Goal: Navigation & Orientation: Understand site structure

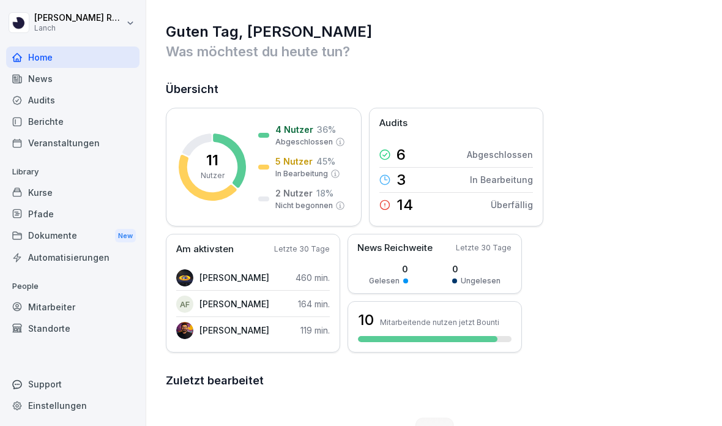
click at [64, 101] on div "Audits" at bounding box center [72, 99] width 133 height 21
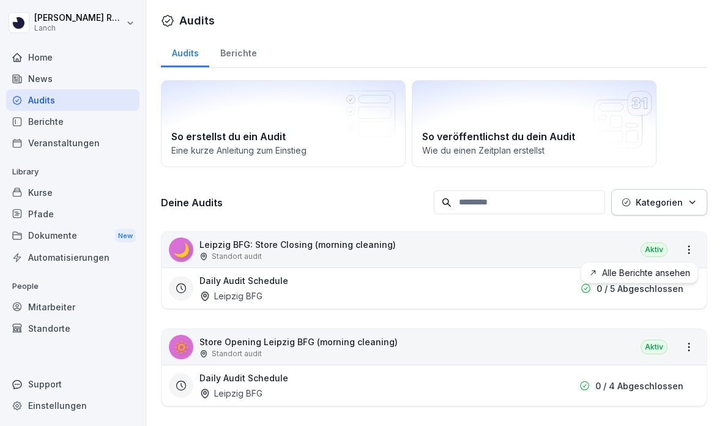
click at [0, 0] on link "Alle Berichte ansehen" at bounding box center [0, 0] width 0 height 0
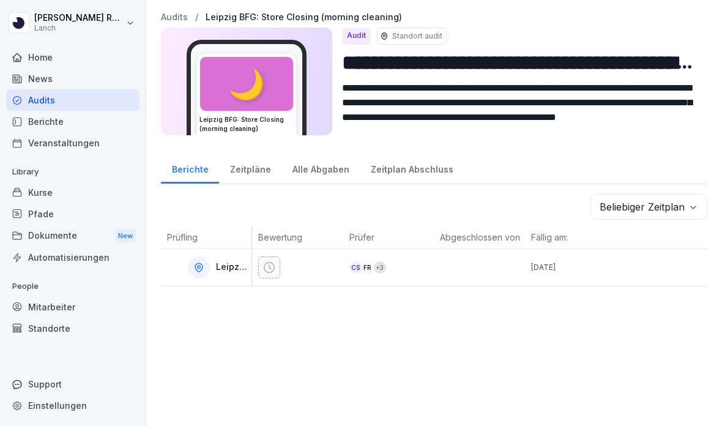
click at [387, 167] on div "Zeitplan Abschluss" at bounding box center [412, 167] width 104 height 31
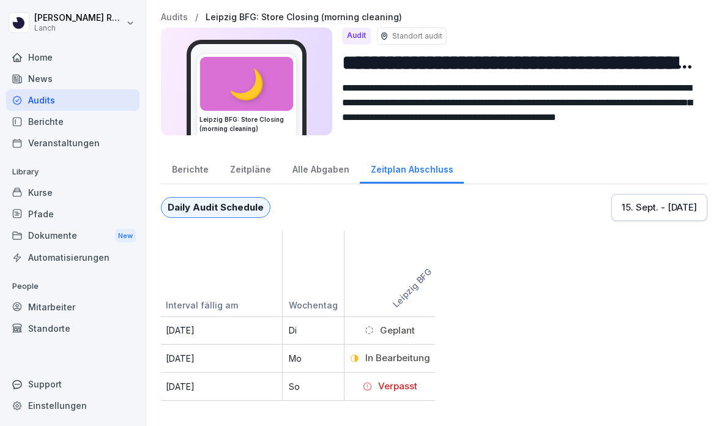
click at [316, 172] on div "Alle Abgaben" at bounding box center [321, 167] width 78 height 31
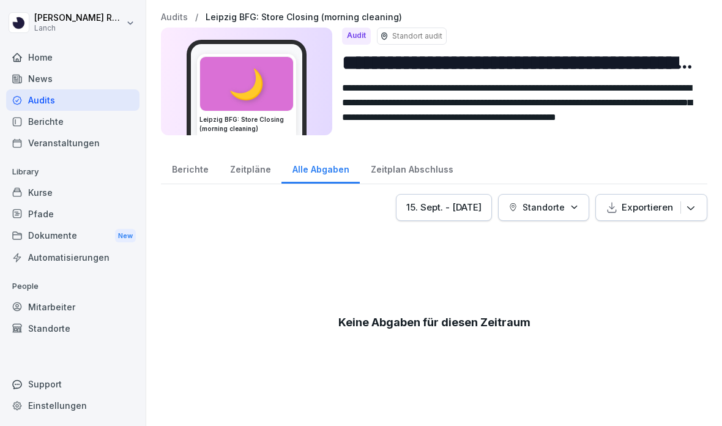
click at [78, 80] on div "News" at bounding box center [72, 78] width 133 height 21
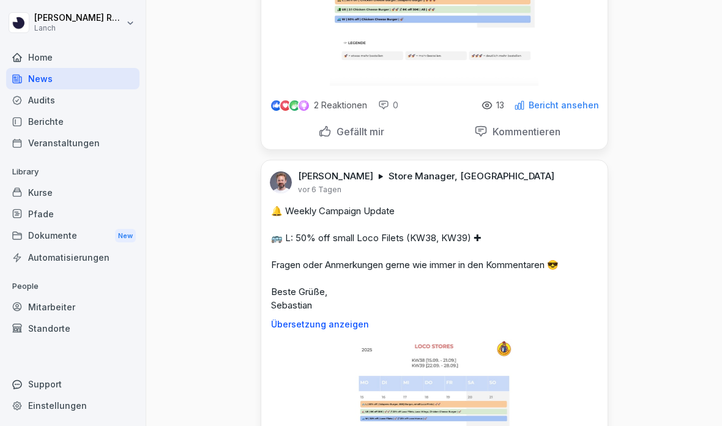
scroll to position [354, 0]
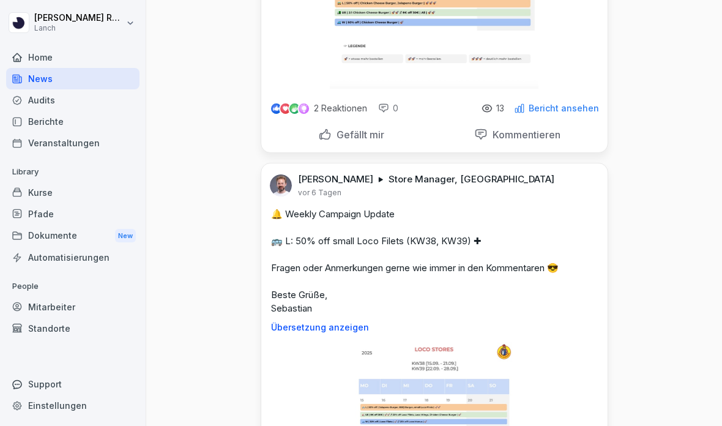
click at [354, 129] on p "Gefällt mir" at bounding box center [358, 135] width 53 height 12
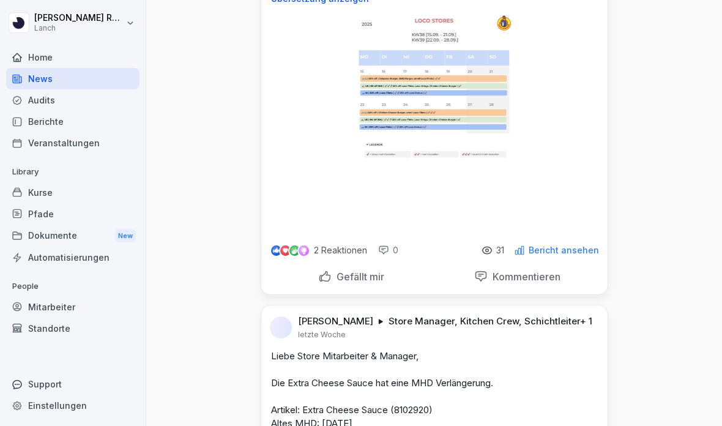
scroll to position [684, 0]
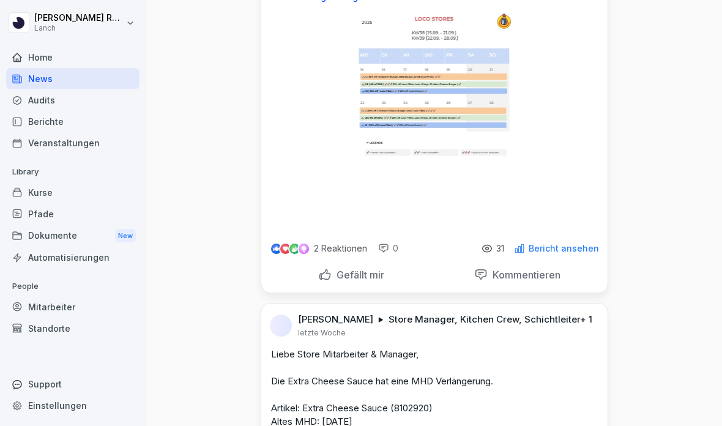
click at [343, 287] on div "Gefällt mir Kommentieren" at bounding box center [434, 277] width 327 height 29
click at [525, 286] on div "Kommentieren" at bounding box center [518, 274] width 160 height 23
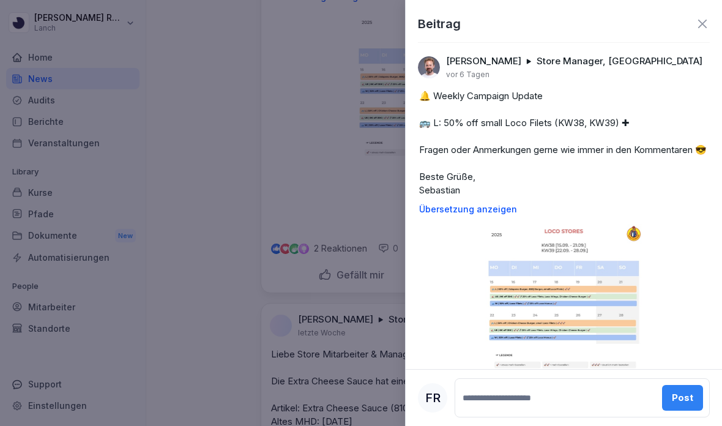
click at [279, 275] on div at bounding box center [361, 213] width 722 height 426
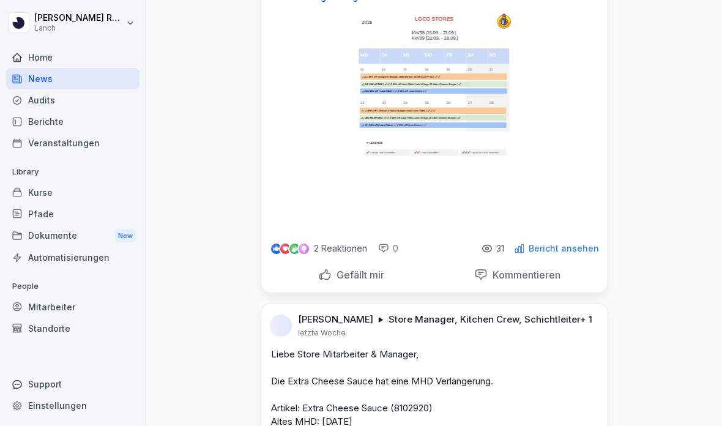
click at [69, 135] on div "Veranstaltungen" at bounding box center [72, 142] width 133 height 21
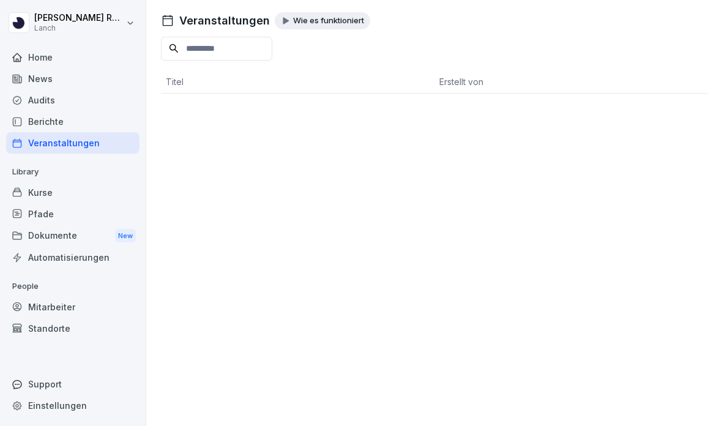
click at [43, 119] on div "Berichte" at bounding box center [72, 121] width 133 height 21
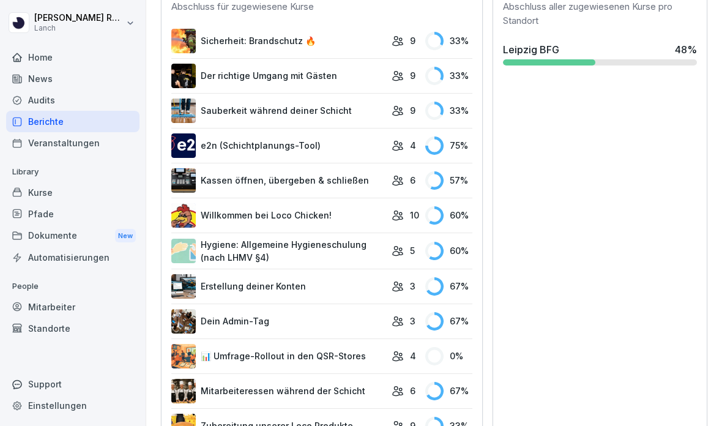
scroll to position [495, 0]
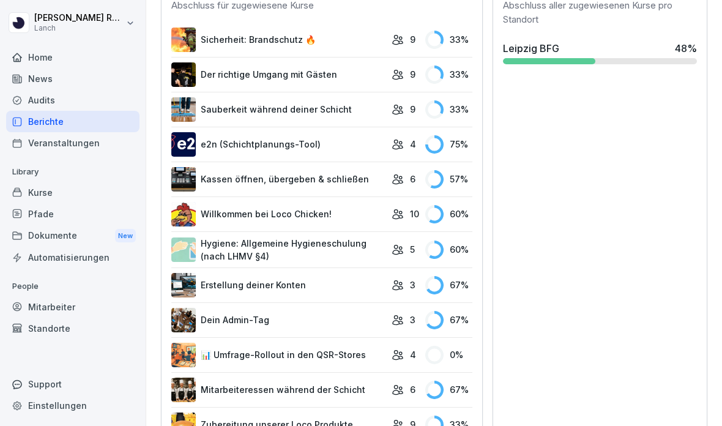
click at [540, 59] on div at bounding box center [549, 61] width 92 height 6
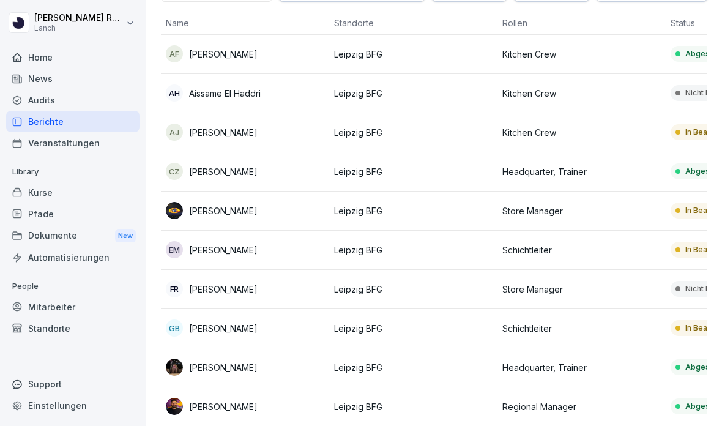
click at [54, 192] on div "Kurse" at bounding box center [72, 192] width 133 height 21
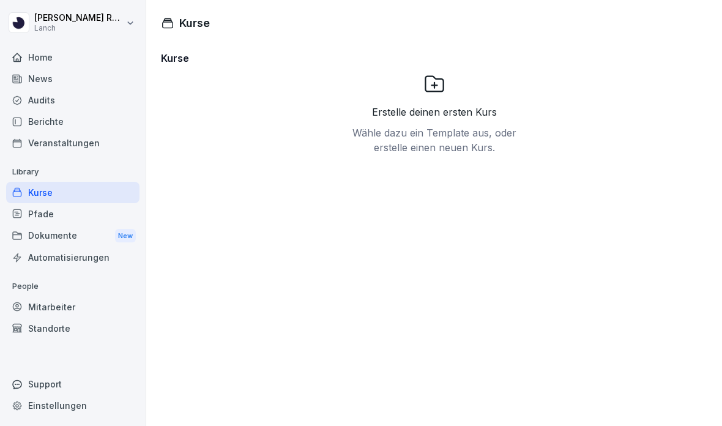
click at [51, 223] on div "Pfade" at bounding box center [72, 213] width 133 height 21
